Goal: Find specific page/section: Find specific page/section

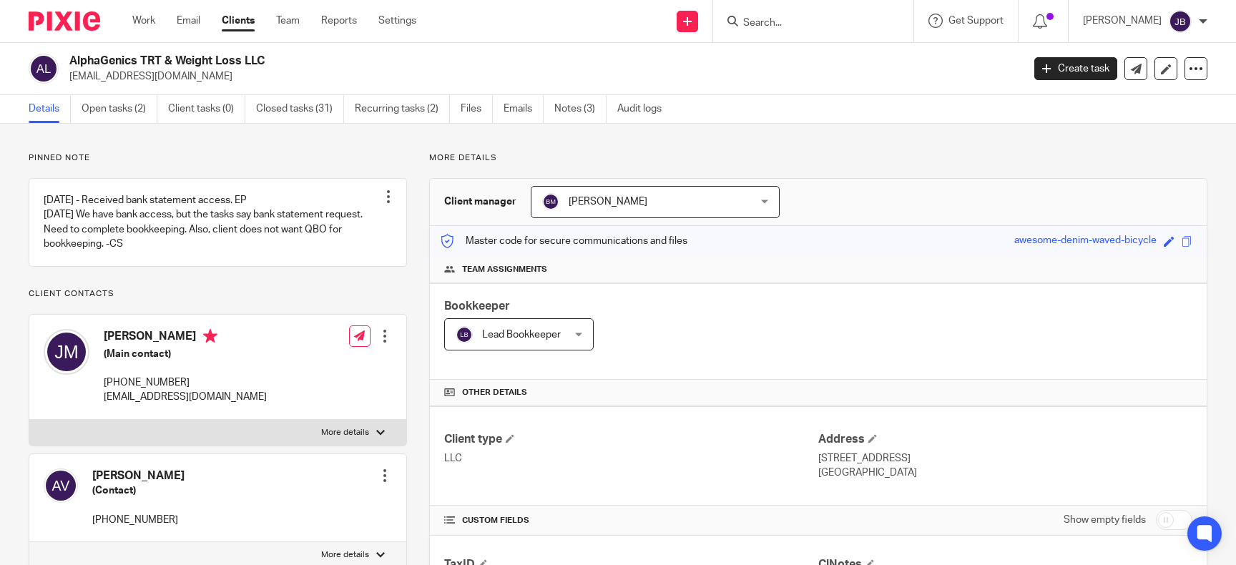
scroll to position [743, 0]
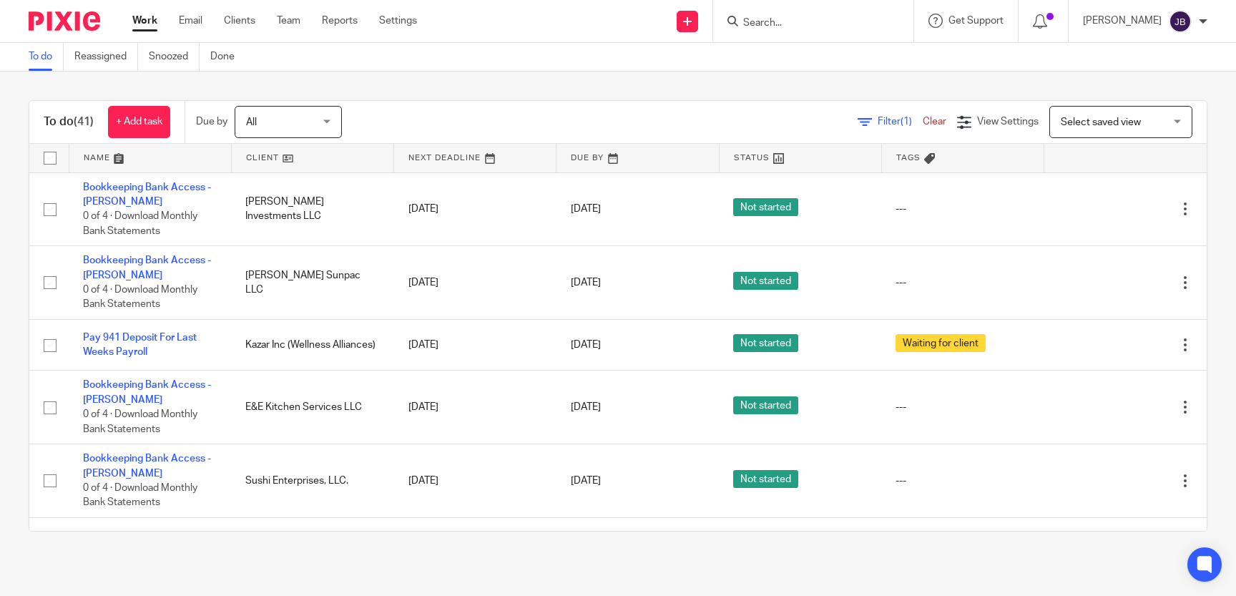
click at [804, 20] on input "Search" at bounding box center [806, 23] width 129 height 13
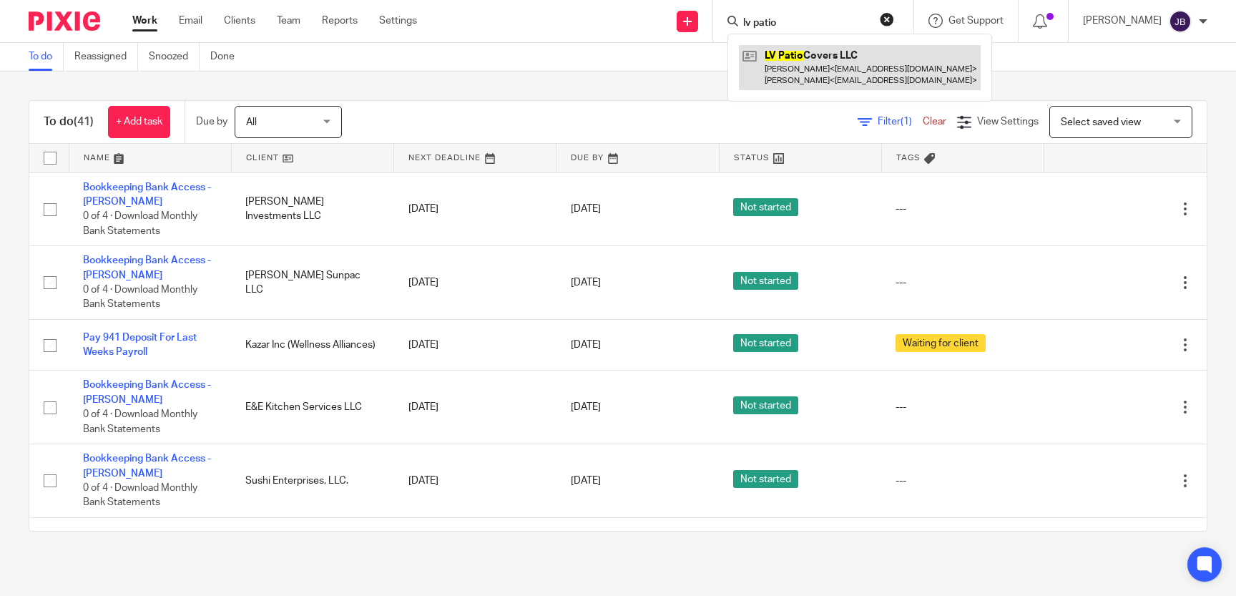
type input "lv patio"
click at [854, 69] on link at bounding box center [860, 67] width 242 height 44
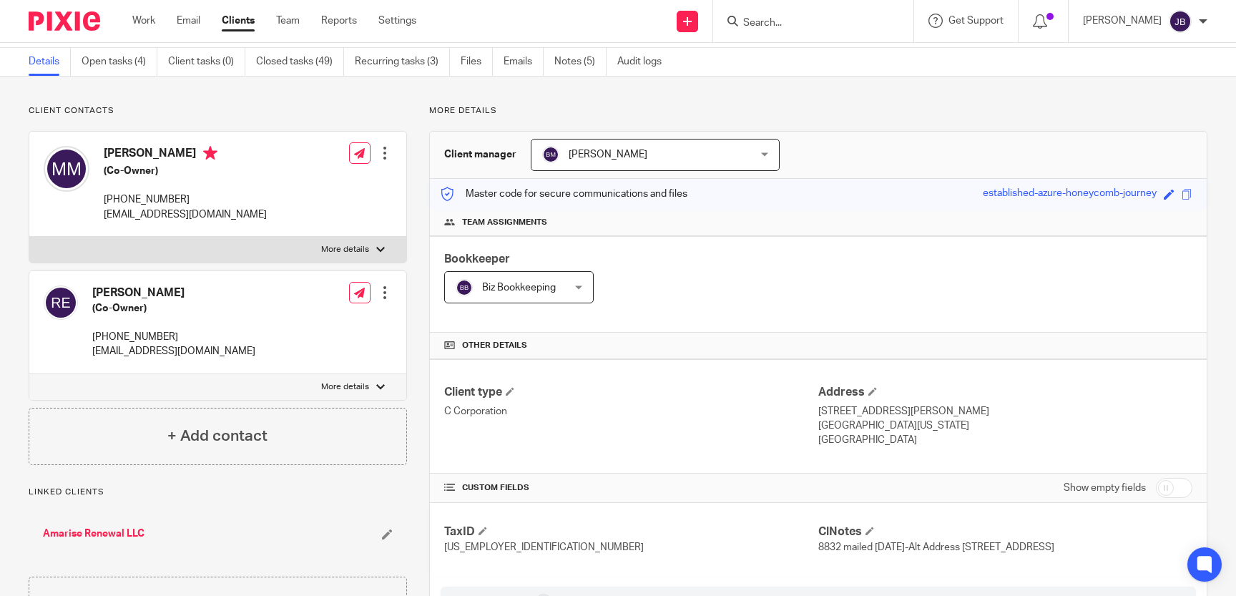
scroll to position [65, 0]
